Goal: Task Accomplishment & Management: Use online tool/utility

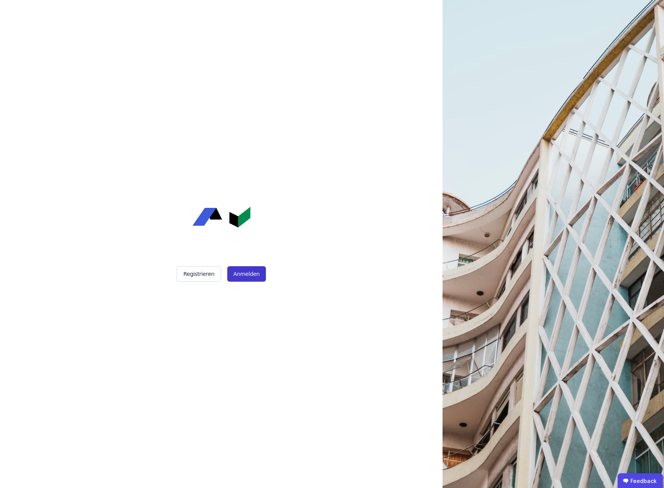
click at [242, 274] on button "Anmelden" at bounding box center [246, 273] width 39 height 15
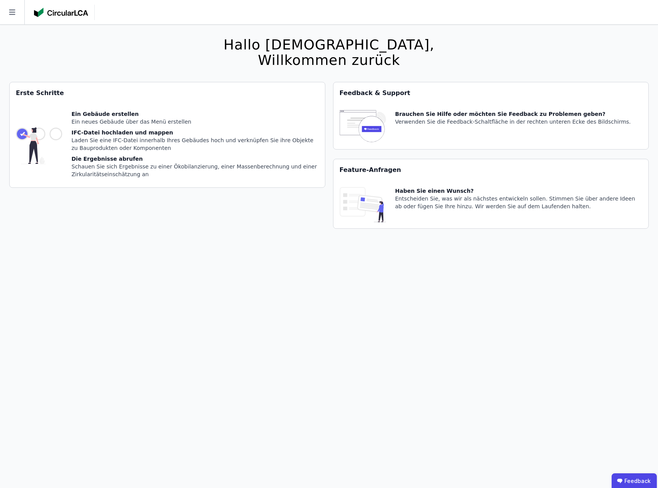
click at [126, 116] on div "Ein Gebäude erstellen" at bounding box center [194, 114] width 247 height 8
click at [14, 17] on icon at bounding box center [12, 12] width 24 height 24
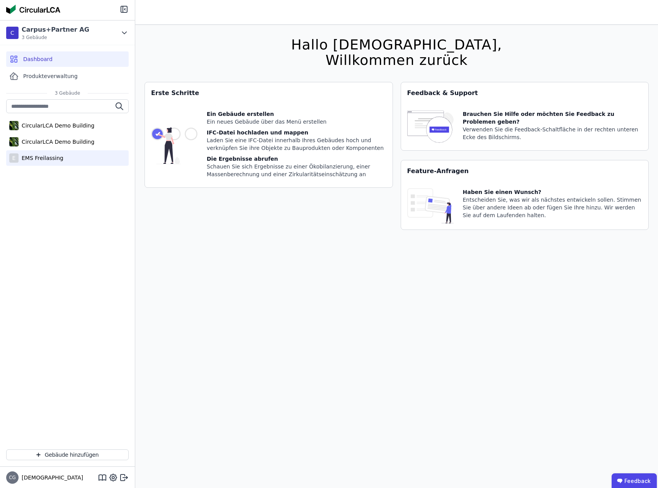
click at [39, 155] on div "EMS Freilassing" at bounding box center [41, 158] width 45 height 8
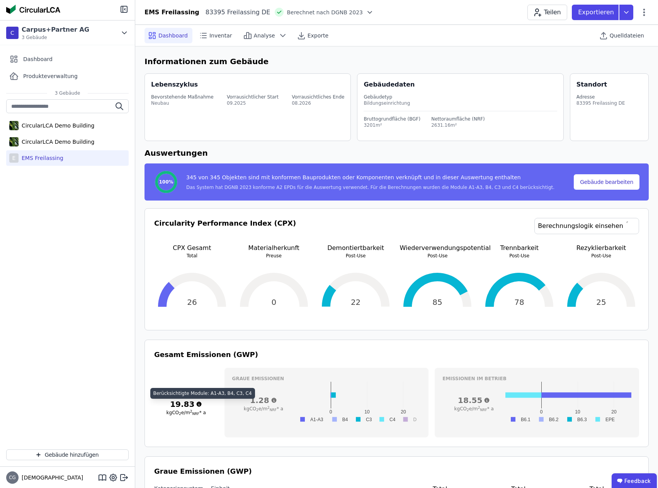
click at [197, 404] on icon at bounding box center [199, 404] width 5 height 5
click at [258, 34] on span "Analyse" at bounding box center [264, 36] width 21 height 8
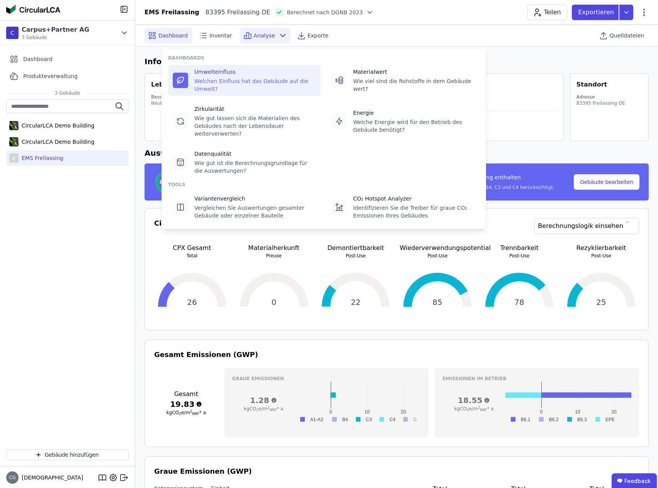
click at [212, 73] on div "Umwelteinfluss" at bounding box center [255, 72] width 122 height 8
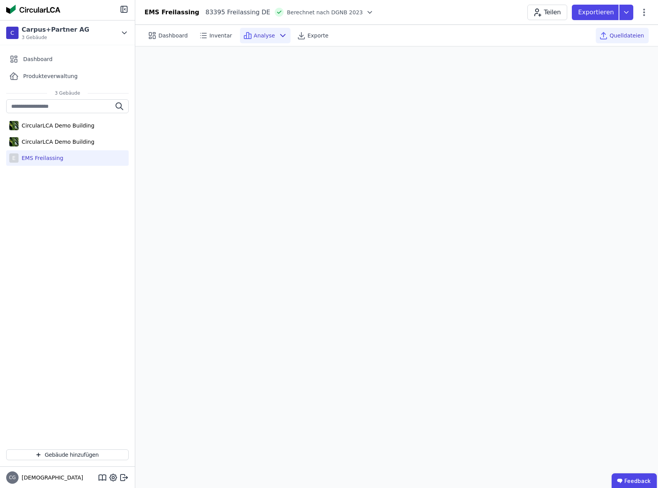
click at [632, 33] on span "Quelldateien" at bounding box center [627, 36] width 34 height 8
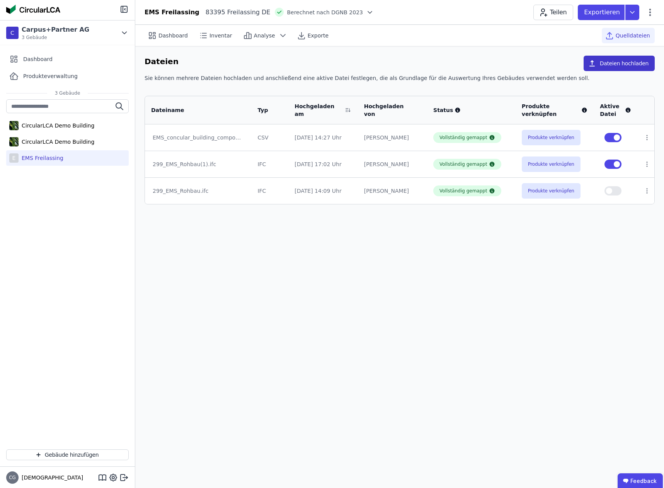
click at [615, 67] on button "Dateien hochladen" at bounding box center [618, 63] width 71 height 15
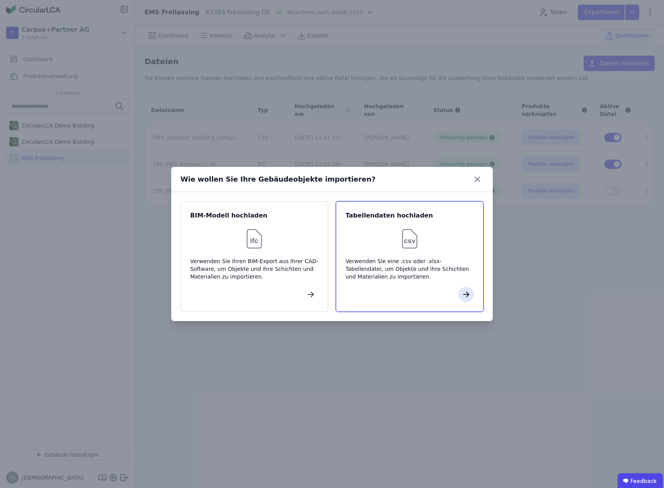
click at [467, 291] on icon "button" at bounding box center [465, 294] width 9 height 9
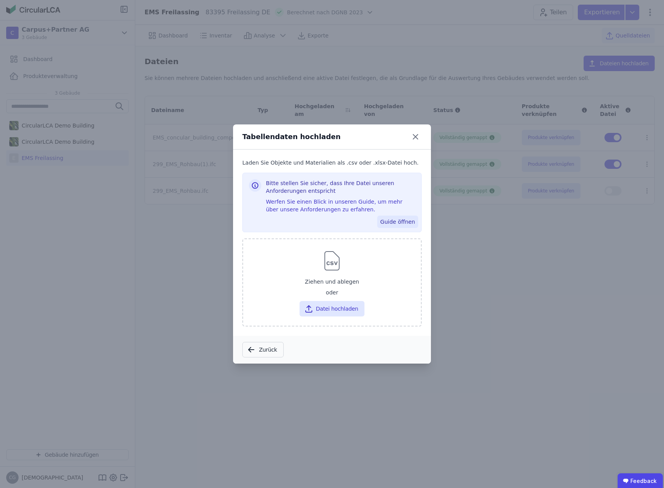
click at [401, 221] on button "Guide öffnen" at bounding box center [397, 222] width 41 height 12
click at [416, 136] on icon at bounding box center [415, 136] width 5 height 5
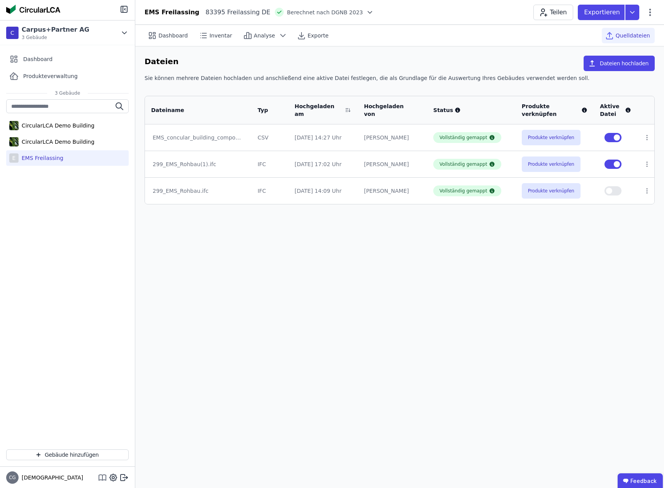
click at [102, 477] on icon at bounding box center [102, 477] width 0 height 5
